Goal: Transaction & Acquisition: Subscribe to service/newsletter

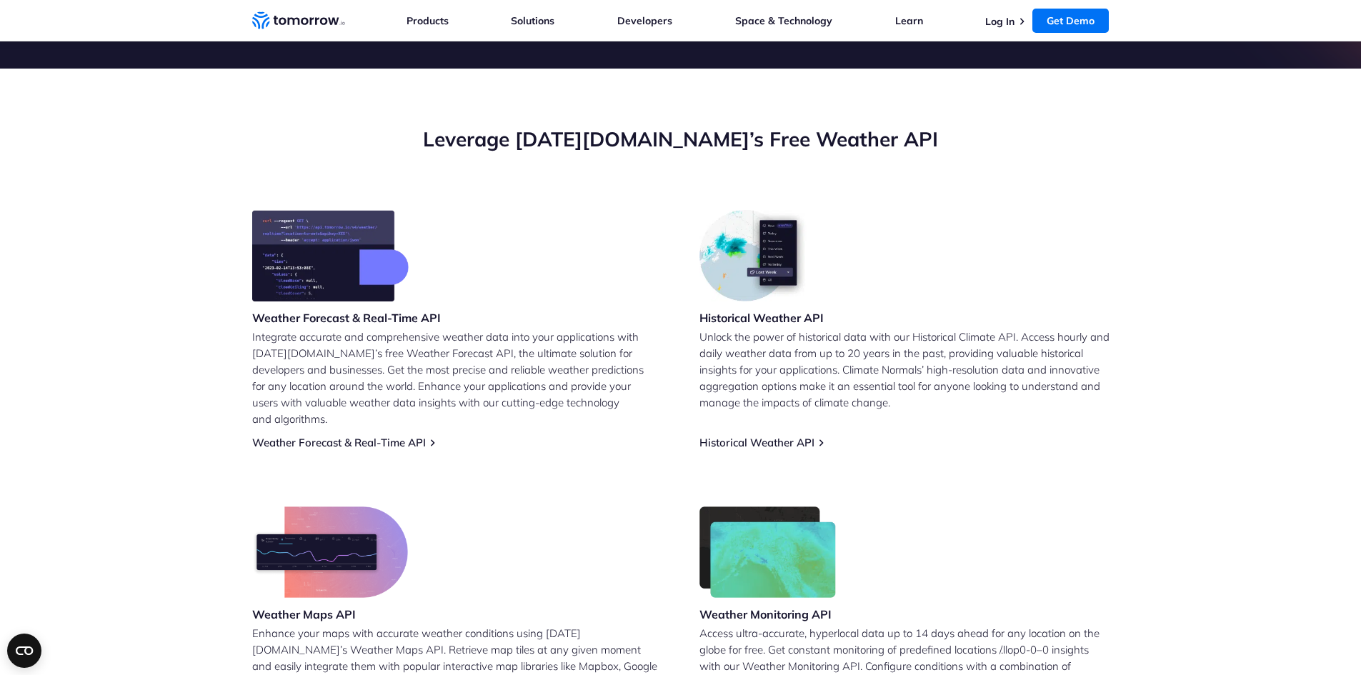
scroll to position [572, 0]
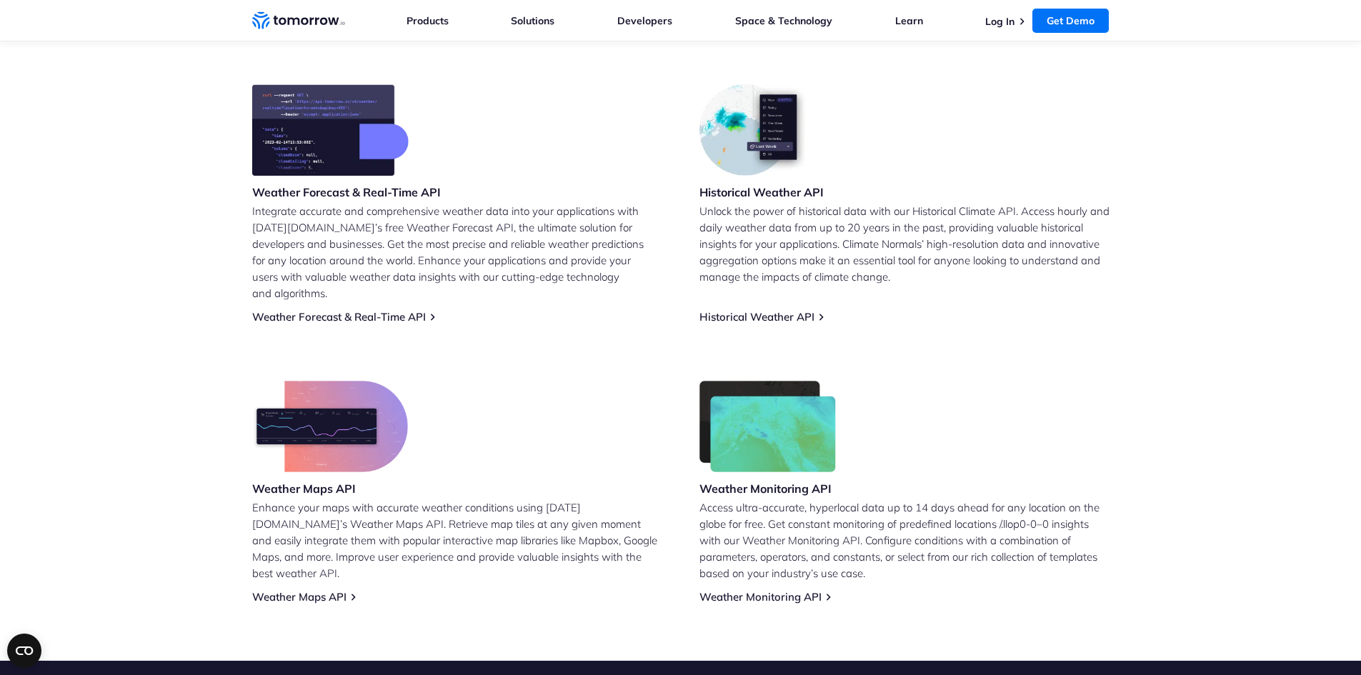
click at [370, 165] on img at bounding box center [330, 129] width 157 height 91
click at [332, 209] on p "Integrate accurate and comprehensive weather data into your applications with […" at bounding box center [457, 252] width 410 height 99
click at [318, 310] on link "Weather Forecast & Real-Time API" at bounding box center [339, 317] width 174 height 14
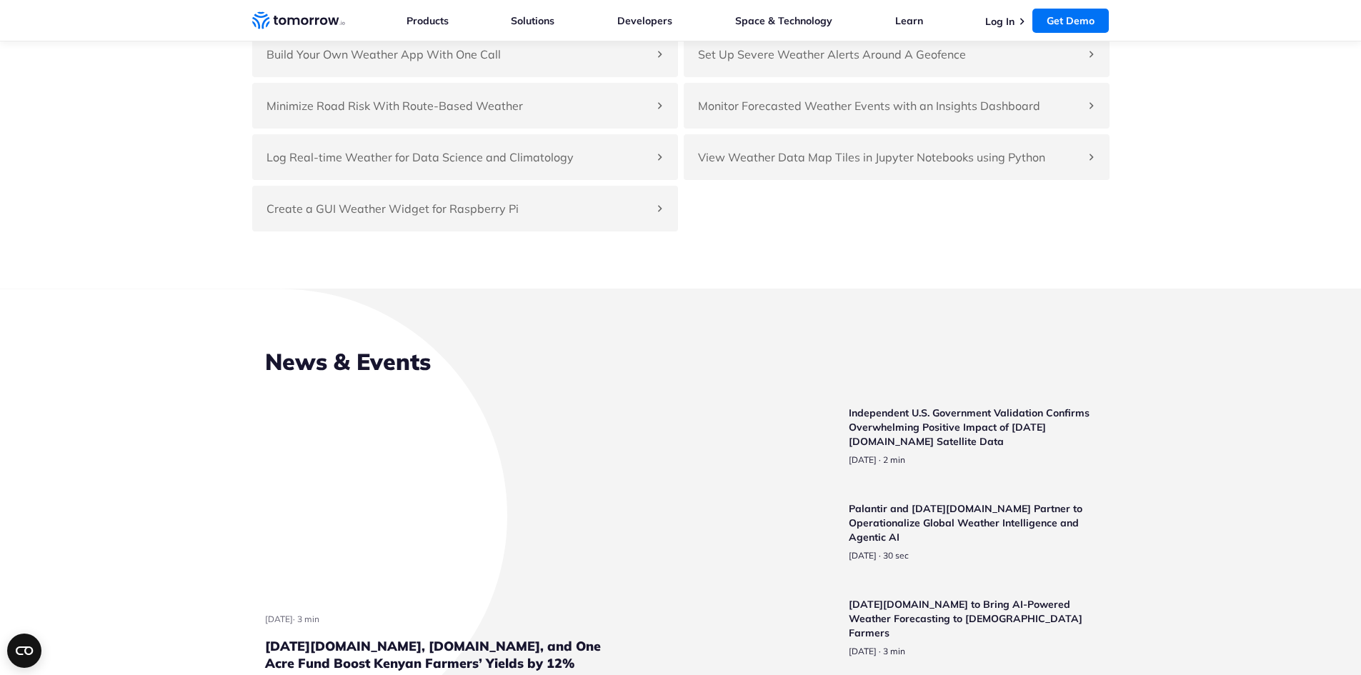
scroll to position [3360, 0]
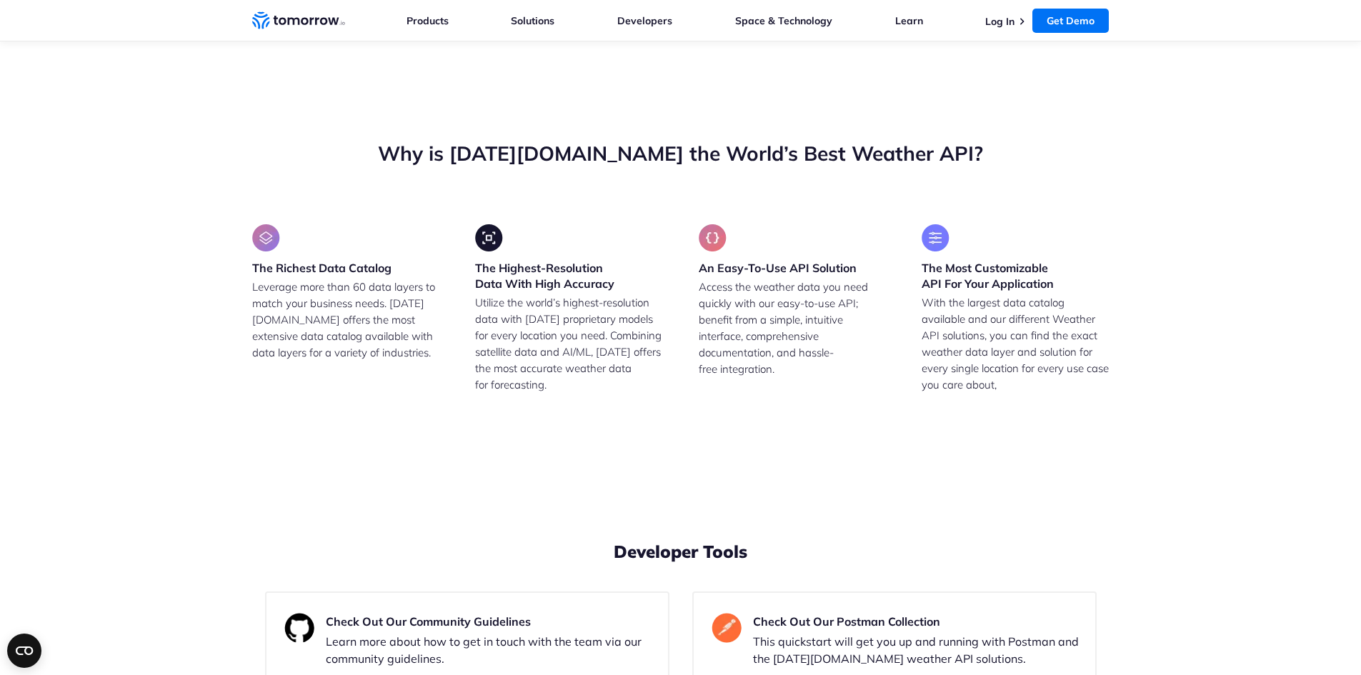
drag, startPoint x: 386, startPoint y: 445, endPoint x: 277, endPoint y: 440, distance: 108.7
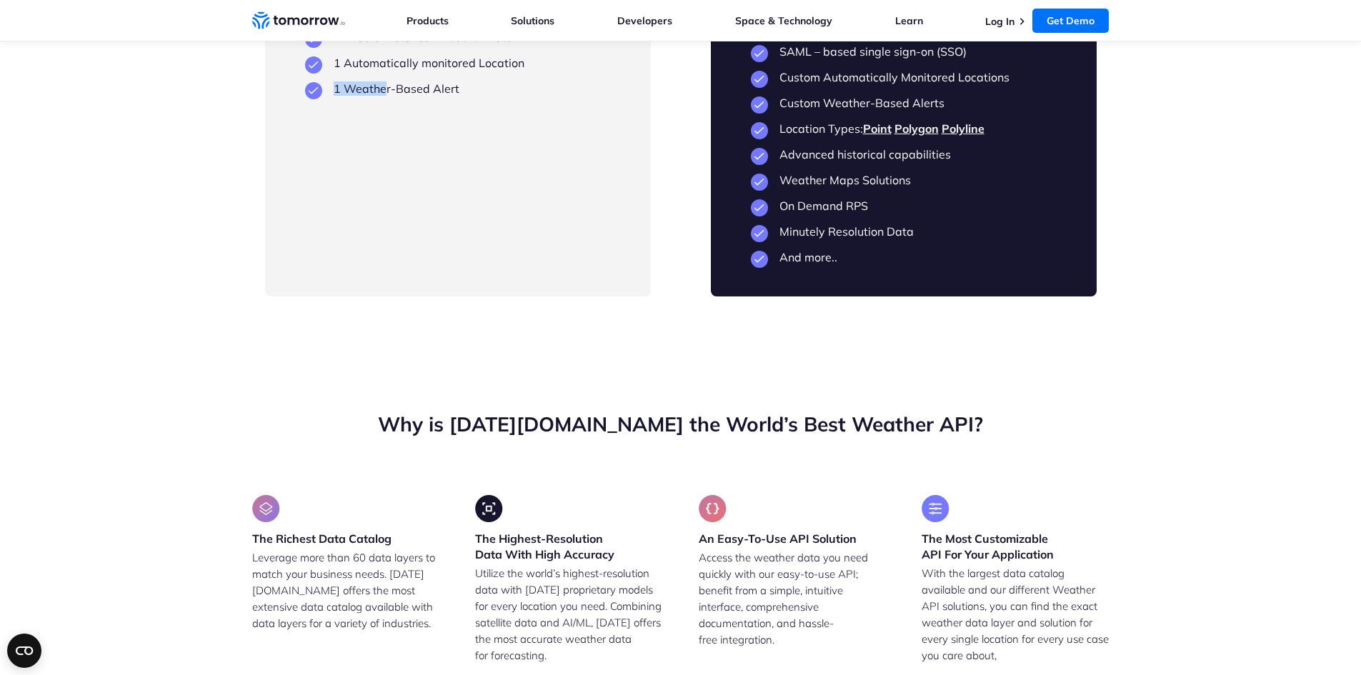
scroll to position [3002, 0]
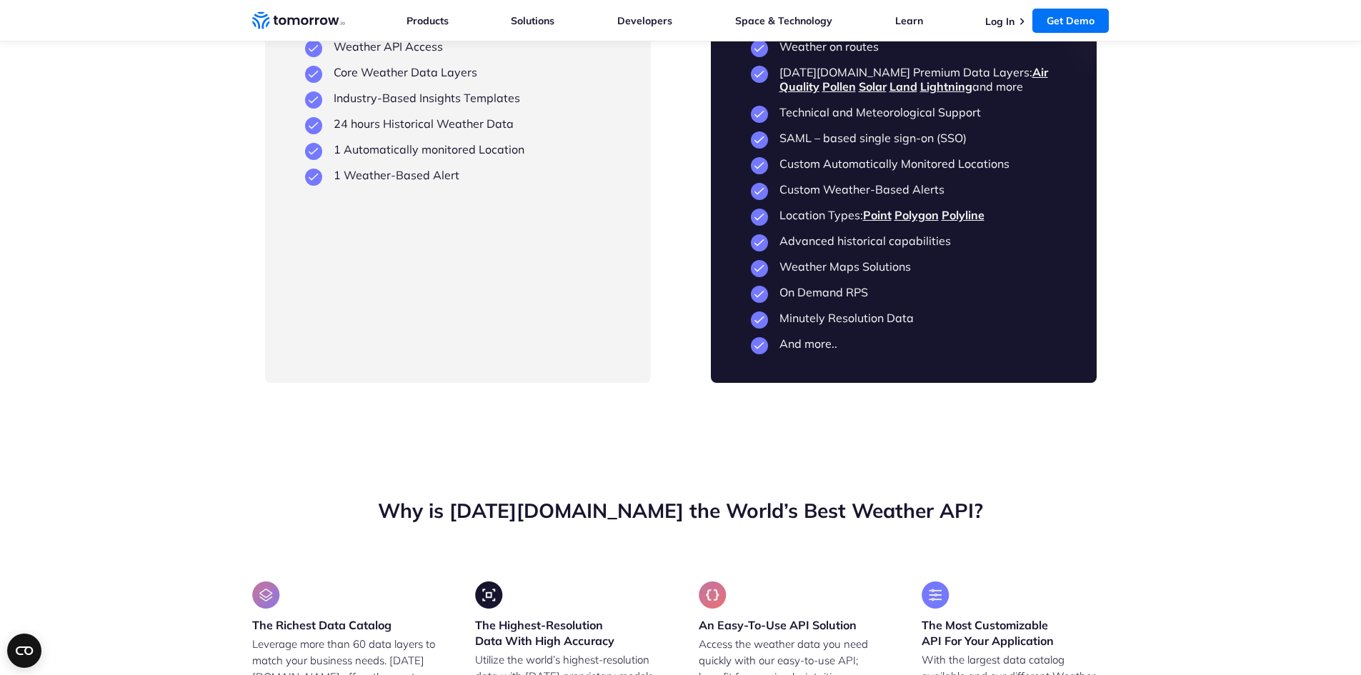
drag, startPoint x: 334, startPoint y: 447, endPoint x: 329, endPoint y: 462, distance: 16.3
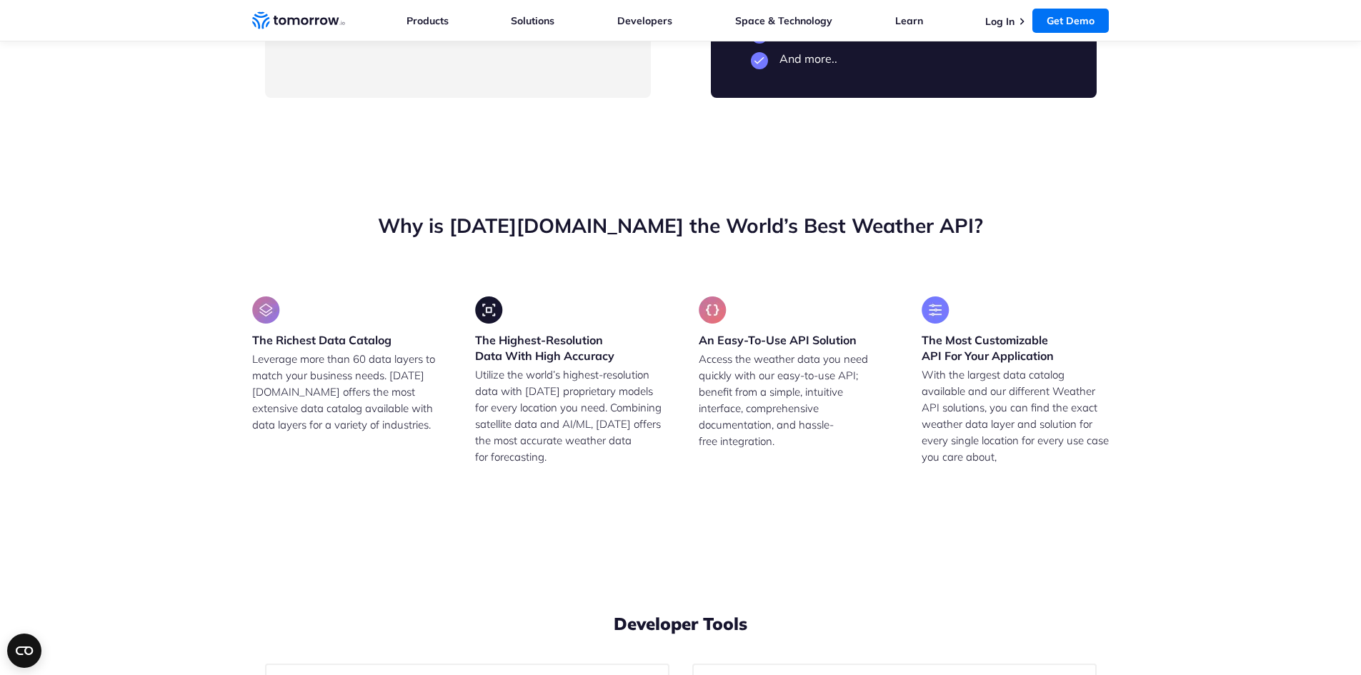
scroll to position [3288, 0]
drag, startPoint x: 462, startPoint y: 526, endPoint x: 335, endPoint y: 332, distance: 232.3
copy ul "5-Day Forecast Weather Timelines and Trendlines Weather API Access Core Weather…"
